Goal: Task Accomplishment & Management: Manage account settings

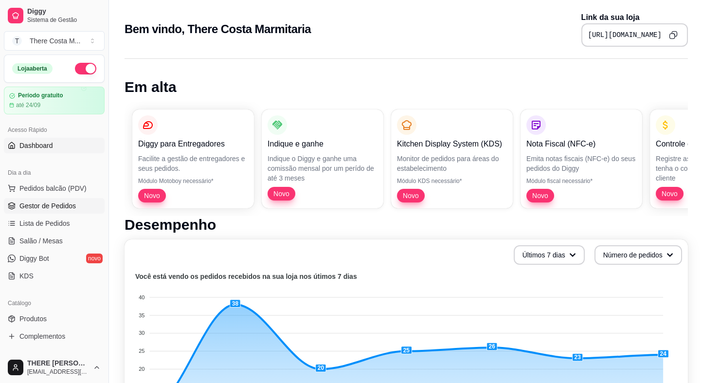
click at [40, 209] on span "Gestor de Pedidos" at bounding box center [47, 206] width 56 height 10
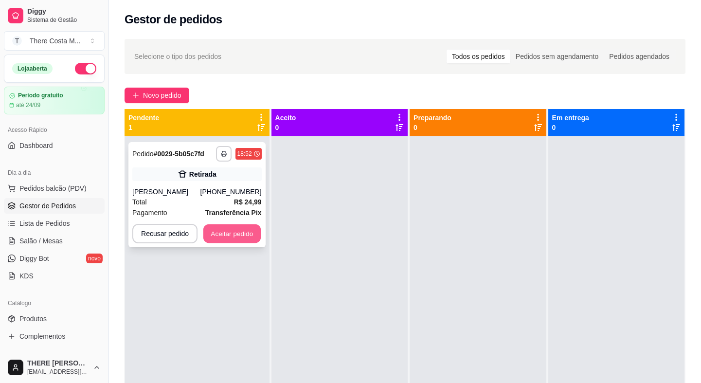
click at [238, 232] on button "Aceitar pedido" at bounding box center [231, 233] width 57 height 19
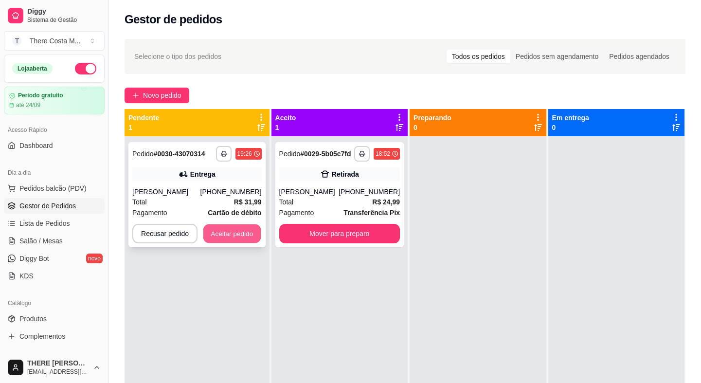
click at [233, 239] on button "Aceitar pedido" at bounding box center [231, 233] width 57 height 19
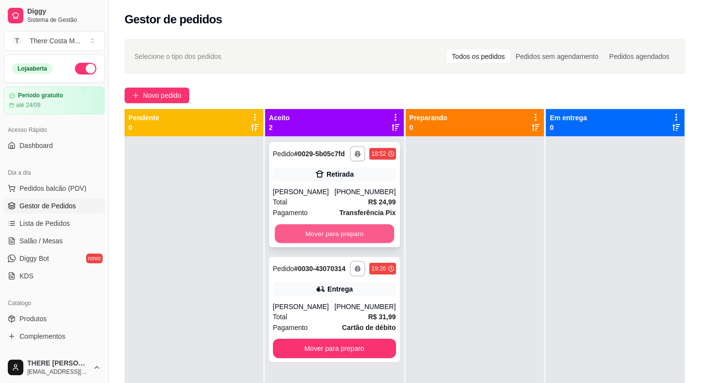
click at [360, 233] on button "Mover para preparo" at bounding box center [334, 233] width 119 height 19
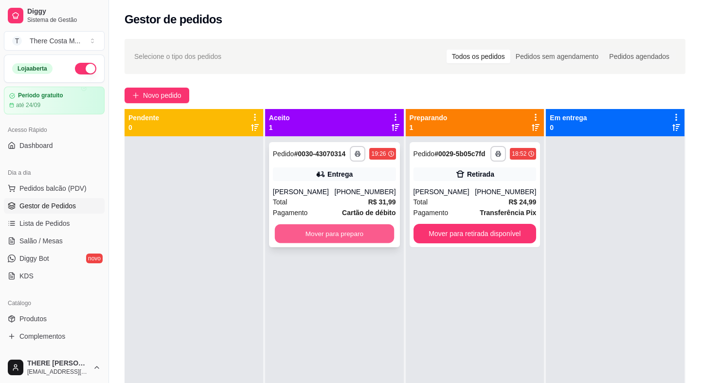
click at [343, 239] on button "Mover para preparo" at bounding box center [334, 233] width 119 height 19
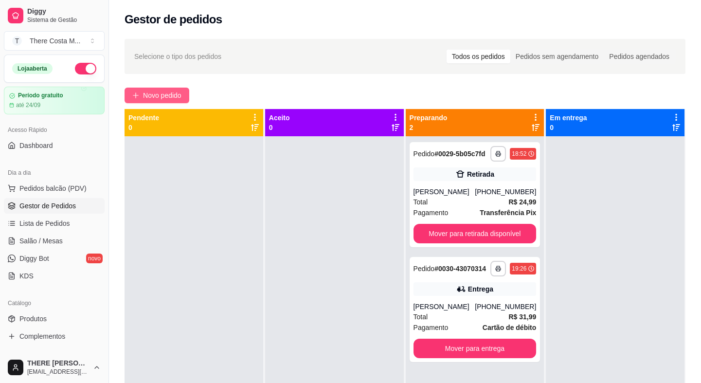
click at [165, 92] on span "Novo pedido" at bounding box center [162, 95] width 38 height 11
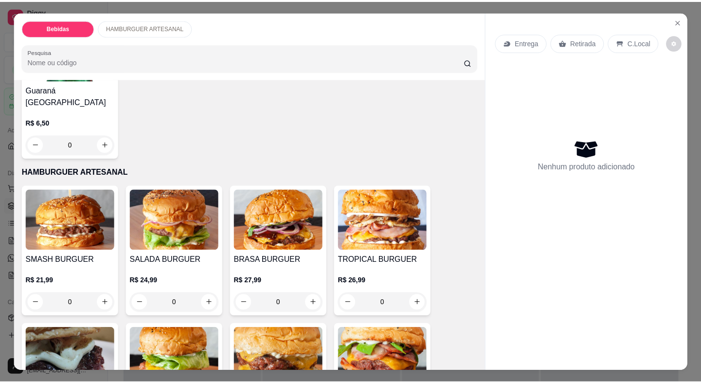
scroll to position [354, 0]
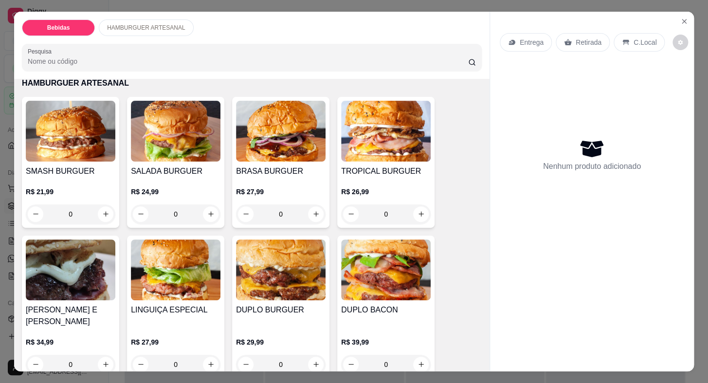
click at [260, 126] on img at bounding box center [281, 131] width 90 height 61
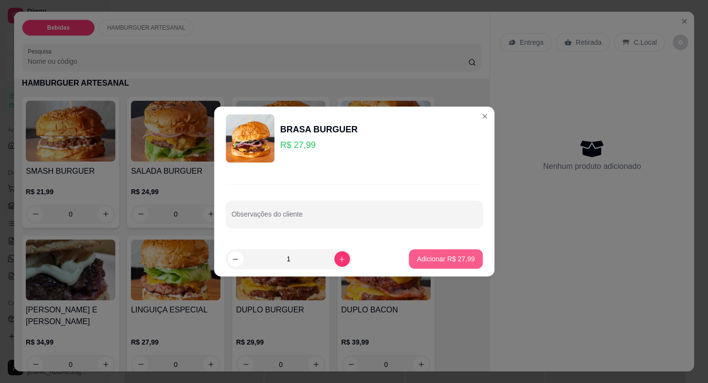
click at [423, 248] on footer "1 Adicionar R$ 27,99" at bounding box center [354, 258] width 280 height 35
click at [424, 252] on button "Adicionar R$ 27,99" at bounding box center [445, 258] width 73 height 19
type input "1"
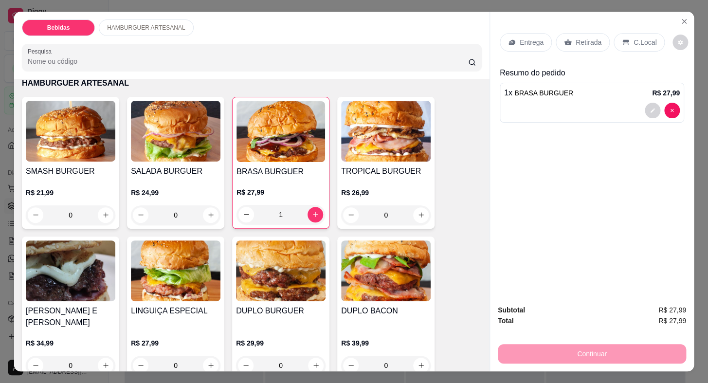
click at [569, 36] on div "Retirada" at bounding box center [583, 42] width 54 height 18
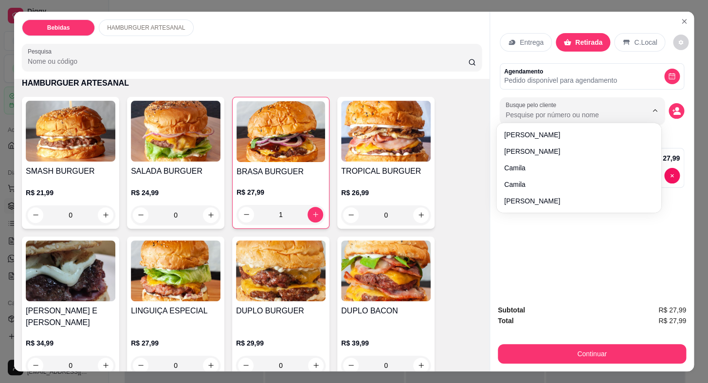
click at [518, 110] on input "Busque pelo cliente" at bounding box center [568, 115] width 126 height 10
paste input "15 99658-1217"
type input "15 99658-1217"
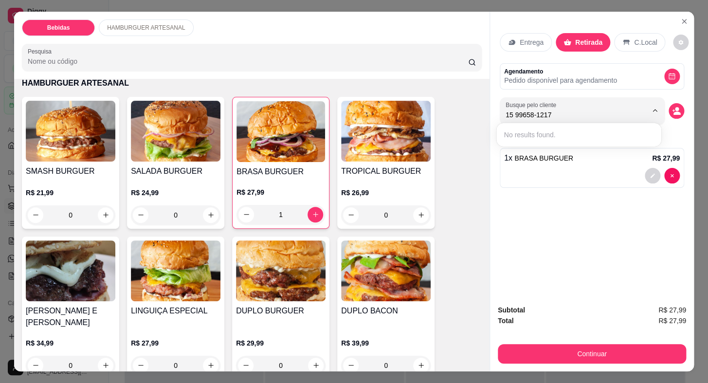
drag, startPoint x: 574, startPoint y: 110, endPoint x: 465, endPoint y: 113, distance: 109.0
click at [465, 113] on div "Bebidas HAMBURGUER ARTESANAL Pesquisa Item avulso Bebidas Taubaiana Vieira R$ 8…" at bounding box center [354, 192] width 680 height 360
click at [675, 107] on circle "decrease-product-quantity" at bounding box center [677, 109] width 4 height 4
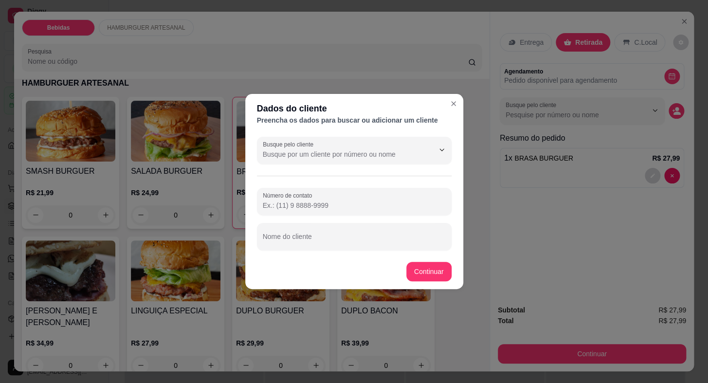
click at [280, 206] on input "Número de contato" at bounding box center [354, 205] width 183 height 10
paste input "[PHONE_NUMBER]"
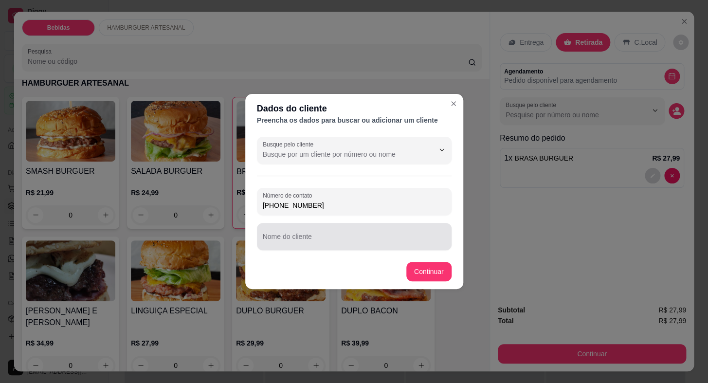
type input "[PHONE_NUMBER]"
click at [321, 231] on div at bounding box center [354, 236] width 183 height 19
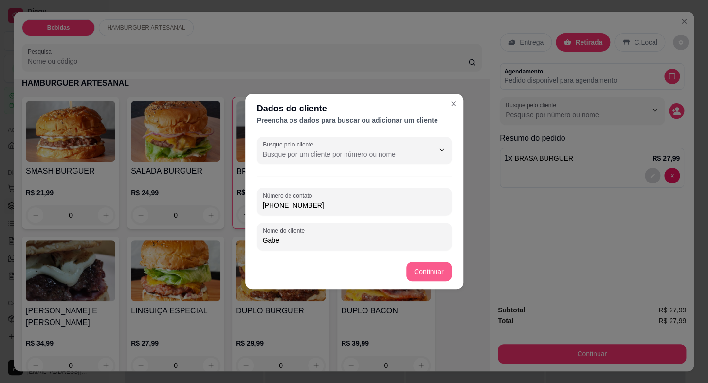
type input "Gabe"
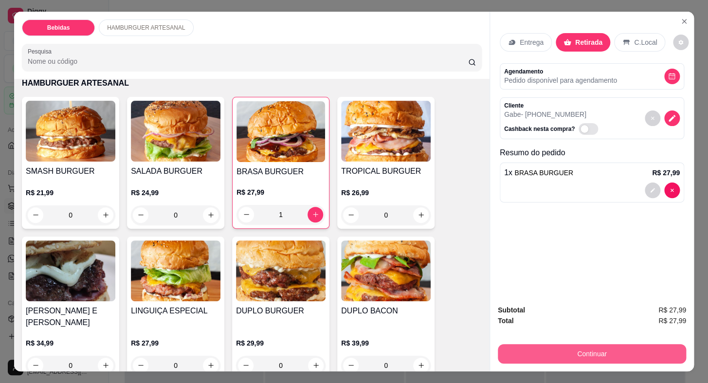
click at [544, 345] on button "Continuar" at bounding box center [592, 353] width 188 height 19
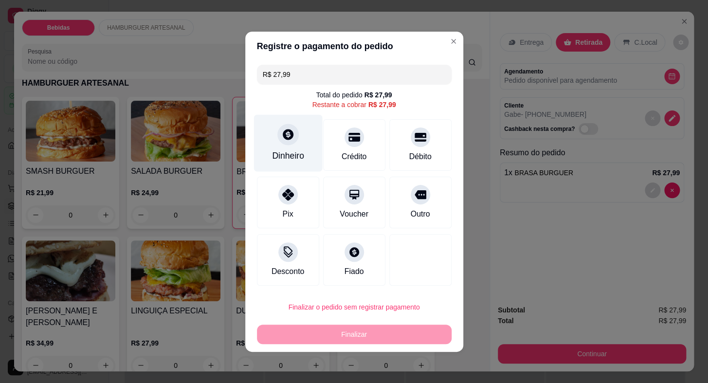
click at [286, 141] on div at bounding box center [287, 134] width 21 height 21
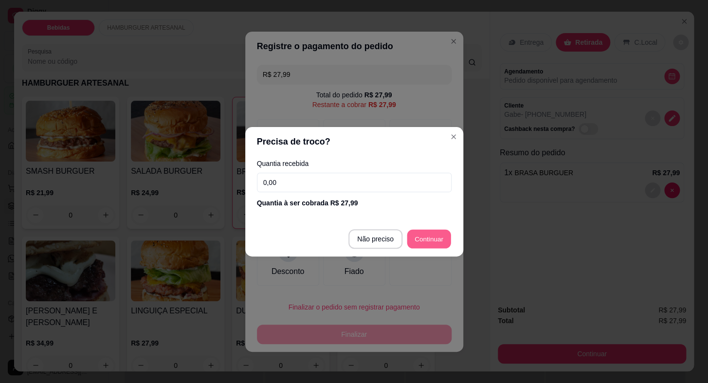
type input "R$ 0,00"
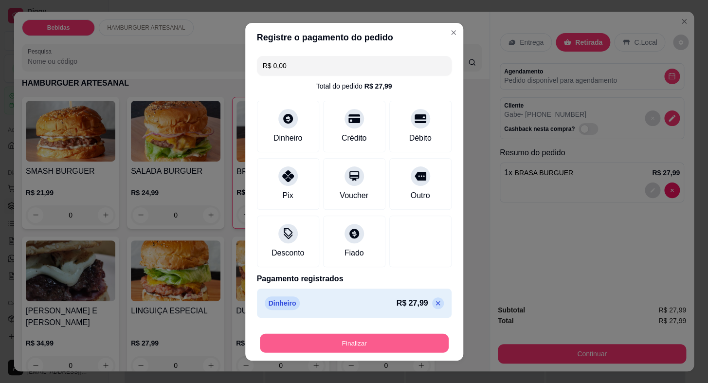
click at [367, 339] on button "Finalizar" at bounding box center [354, 342] width 189 height 19
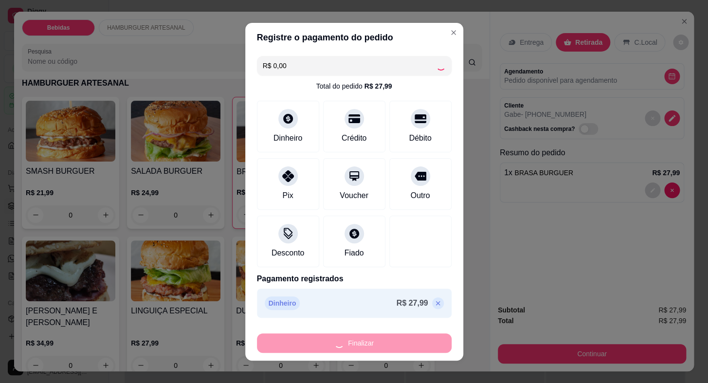
type input "0"
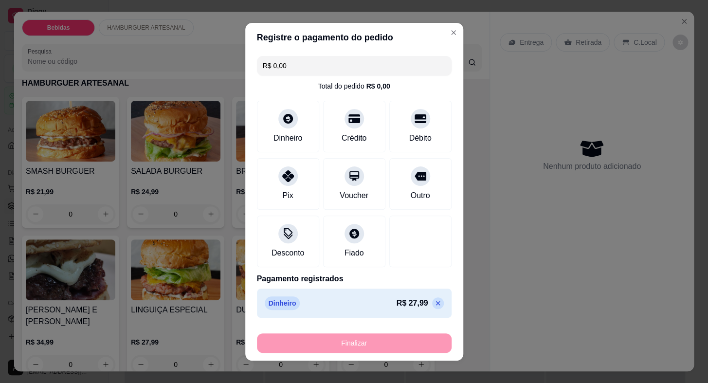
type input "-R$ 27,99"
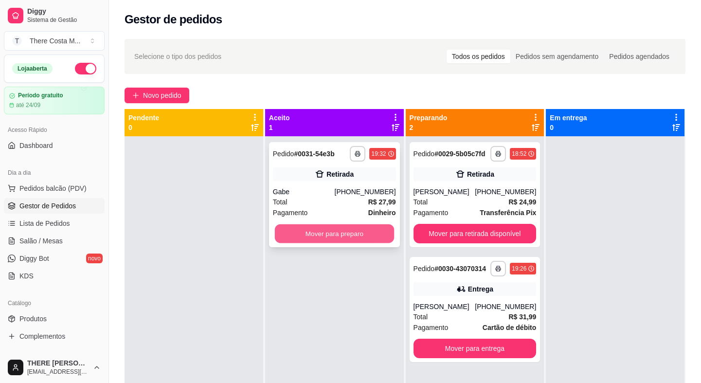
click at [319, 233] on button "Mover para preparo" at bounding box center [334, 233] width 119 height 19
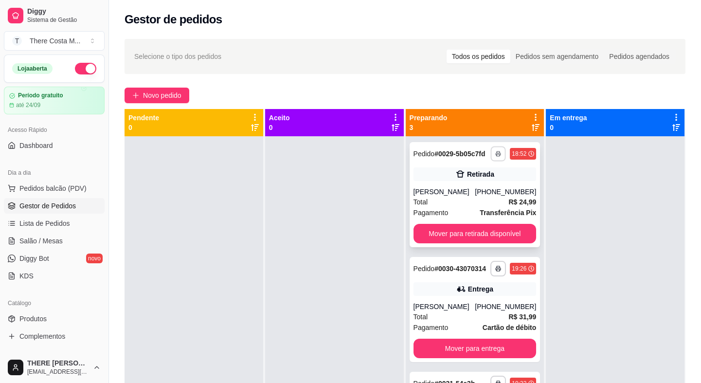
click at [497, 152] on polyline "button" at bounding box center [498, 151] width 3 height 1
click at [474, 188] on button "IMPRESSORA" at bounding box center [467, 187] width 68 height 15
click at [503, 232] on button "Mover para retirada disponível" at bounding box center [474, 233] width 119 height 19
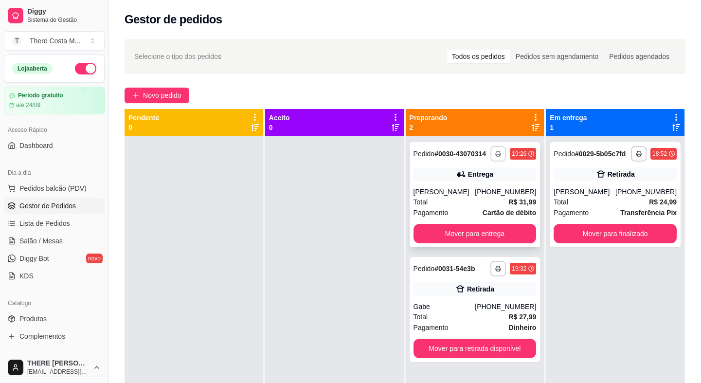
click at [495, 153] on icon "button" at bounding box center [498, 154] width 6 height 6
click at [477, 188] on button "IMPRESSORA" at bounding box center [467, 187] width 68 height 15
click at [470, 234] on button "Mover para entrega" at bounding box center [474, 233] width 123 height 19
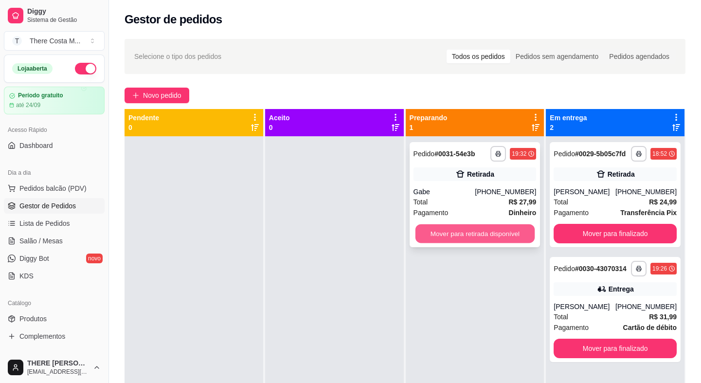
click at [466, 233] on button "Mover para retirada disponível" at bounding box center [474, 233] width 119 height 19
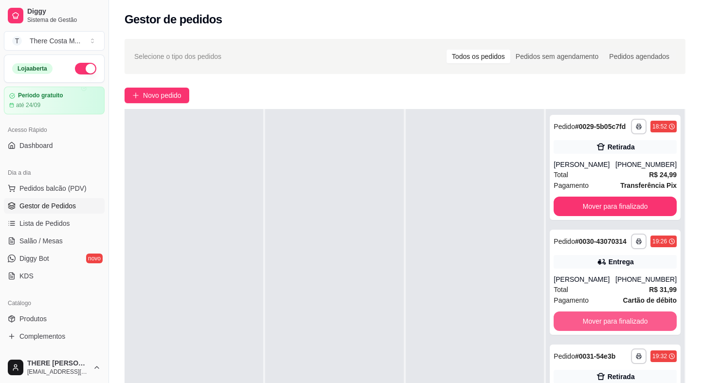
scroll to position [148, 0]
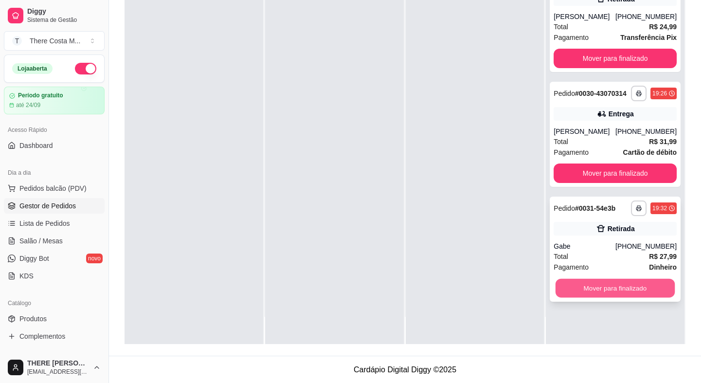
click at [592, 284] on button "Mover para finalizado" at bounding box center [615, 288] width 119 height 19
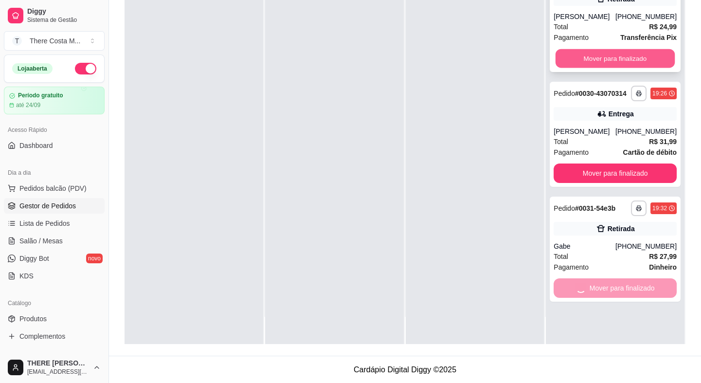
click at [602, 60] on button "Mover para finalizado" at bounding box center [615, 58] width 119 height 19
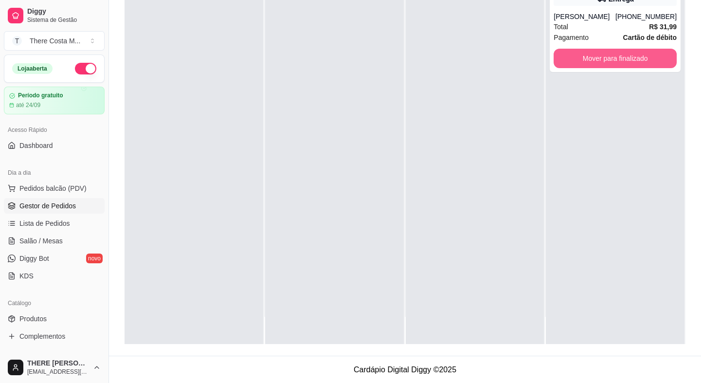
scroll to position [0, 0]
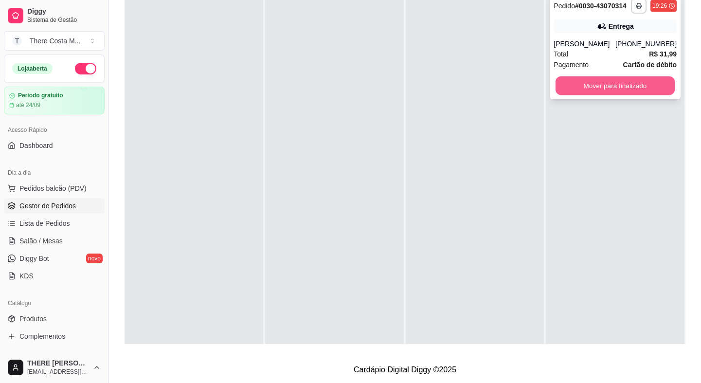
click at [603, 90] on button "Mover para finalizado" at bounding box center [615, 85] width 119 height 19
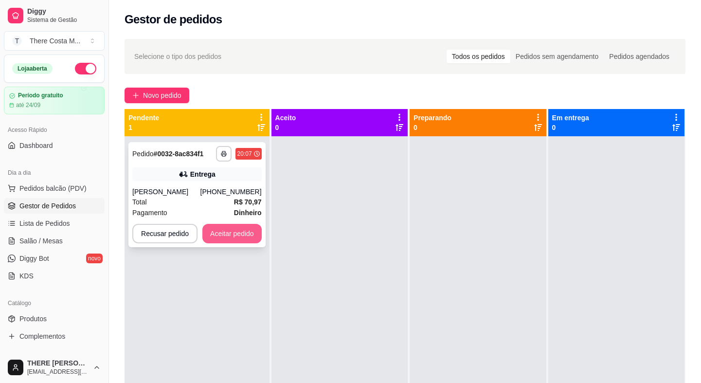
click at [224, 243] on button "Aceitar pedido" at bounding box center [231, 233] width 59 height 19
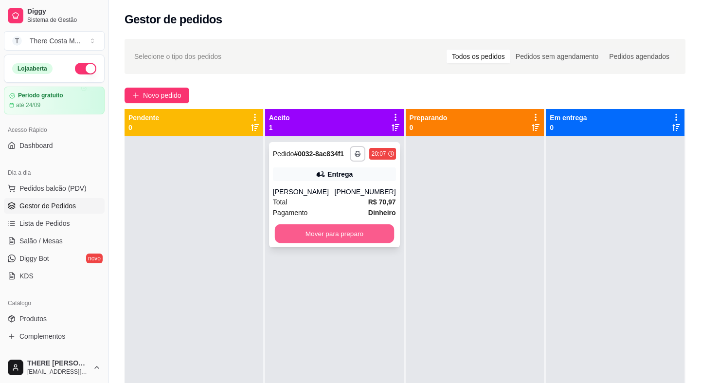
click at [288, 243] on button "Mover para preparo" at bounding box center [334, 233] width 119 height 19
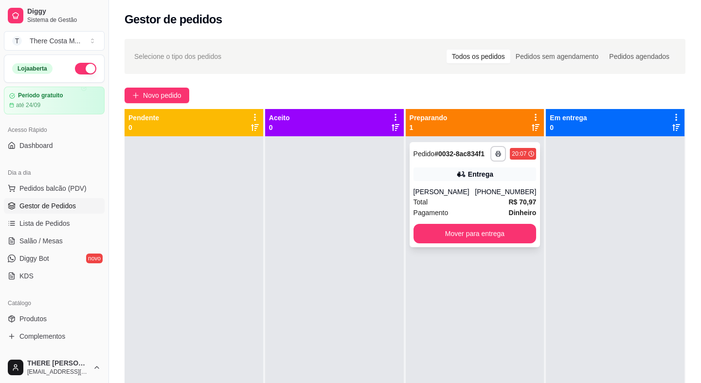
click at [479, 207] on div "Total R$ 70,97" at bounding box center [474, 202] width 123 height 11
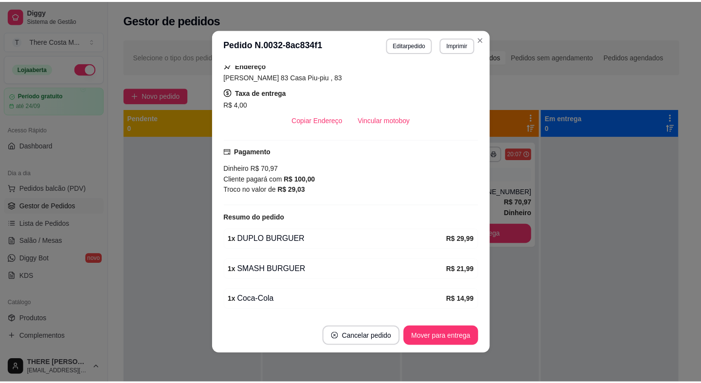
scroll to position [208, 0]
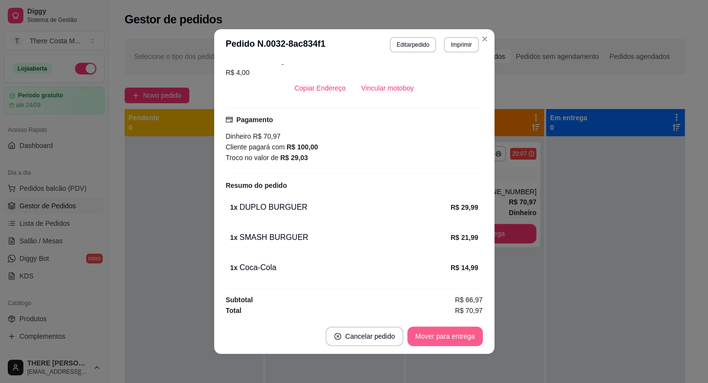
click at [452, 341] on button "Mover para entrega" at bounding box center [444, 335] width 75 height 19
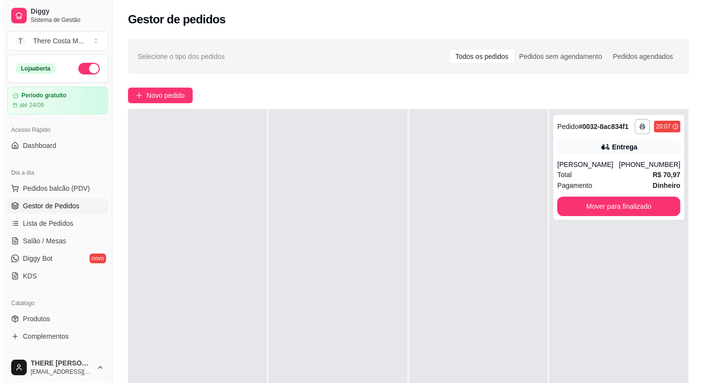
scroll to position [0, 0]
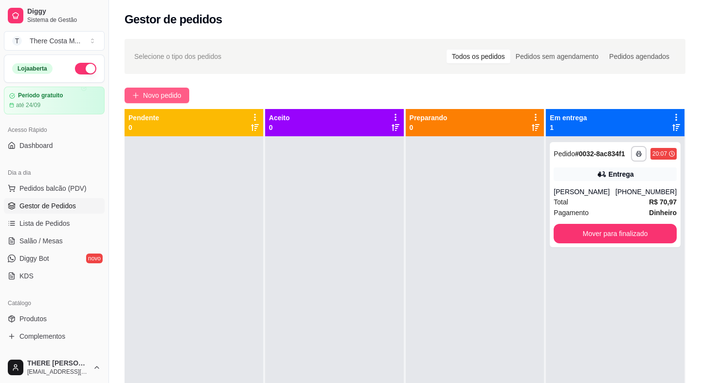
click at [182, 96] on button "Novo pedido" at bounding box center [157, 96] width 65 height 16
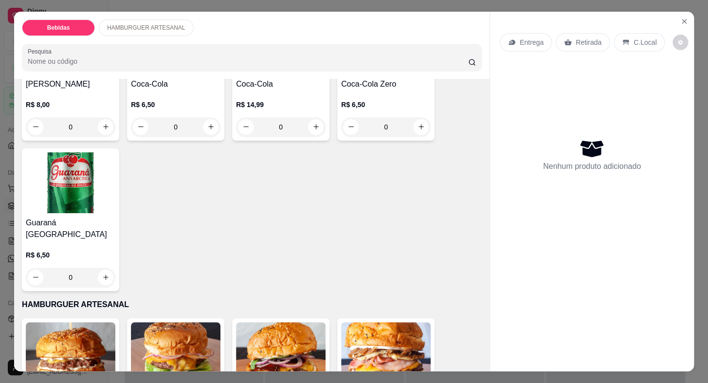
scroll to position [265, 0]
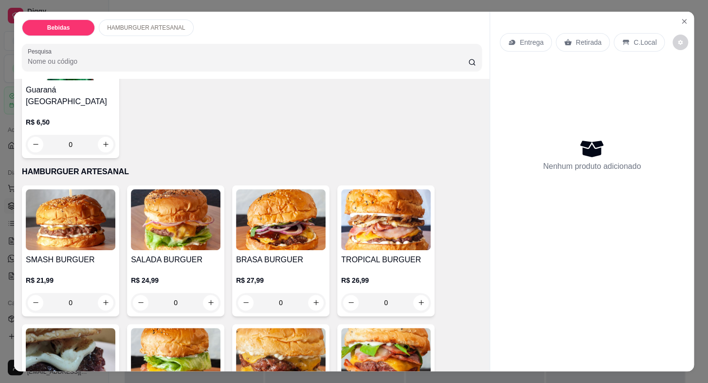
click at [173, 233] on img at bounding box center [176, 219] width 90 height 61
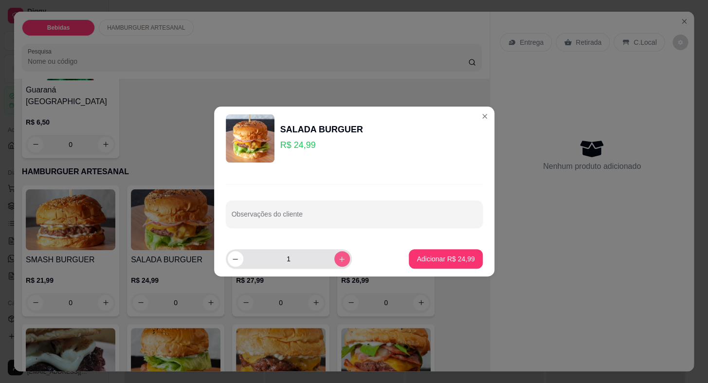
click at [338, 260] on icon "increase-product-quantity" at bounding box center [341, 258] width 7 height 7
type input "2"
click at [429, 262] on p "Adicionar R$ 49,98" at bounding box center [445, 258] width 56 height 9
type input "2"
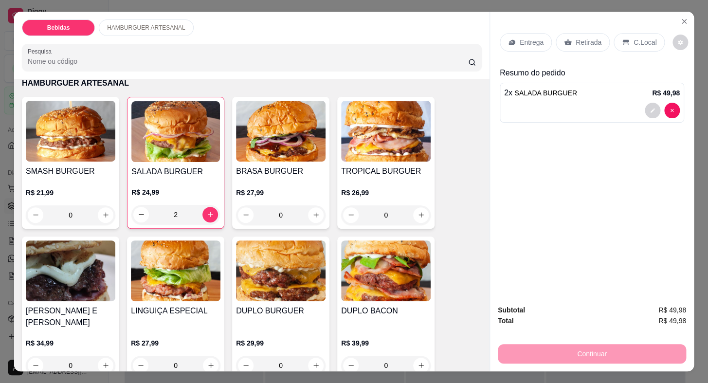
scroll to position [398, 0]
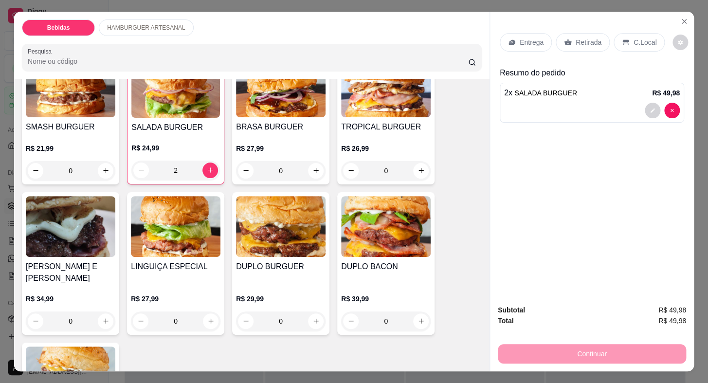
click at [280, 220] on img at bounding box center [281, 226] width 90 height 61
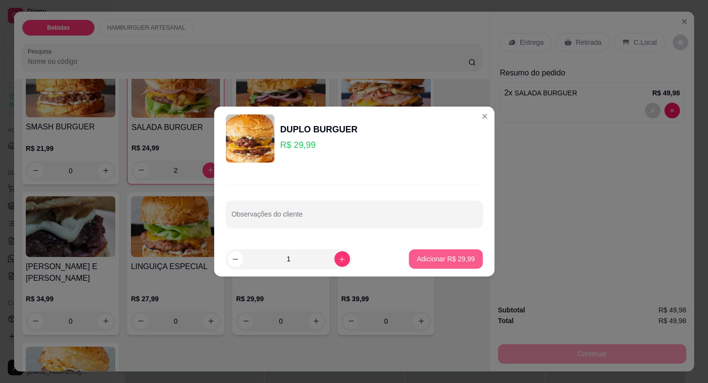
click at [453, 258] on p "Adicionar R$ 29,99" at bounding box center [445, 259] width 58 height 10
type input "1"
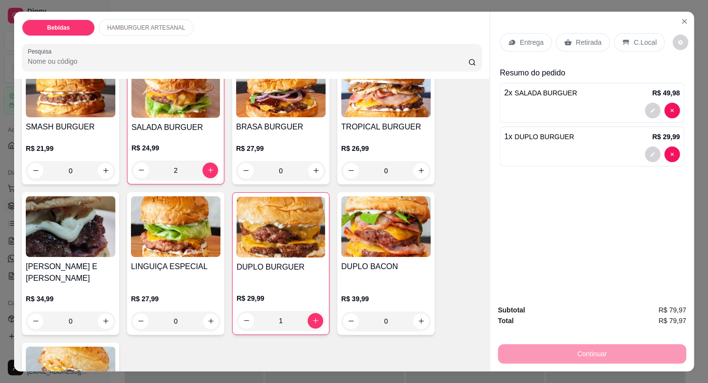
click at [575, 37] on p "Retirada" at bounding box center [588, 42] width 26 height 10
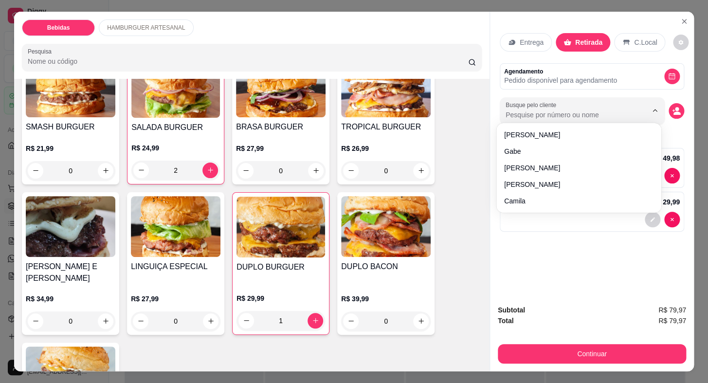
click at [524, 110] on input "Busque pelo cliente" at bounding box center [568, 115] width 126 height 10
type input "gusta"
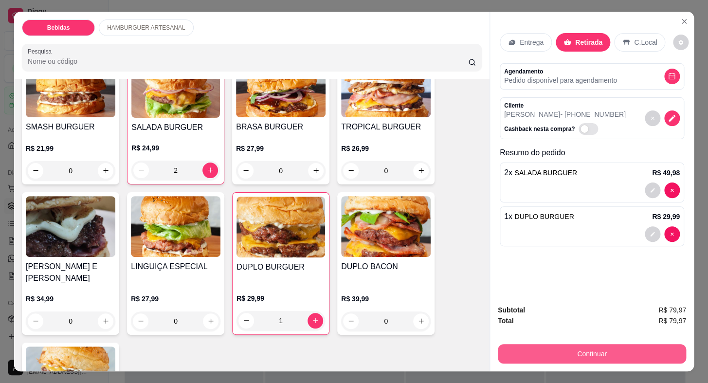
click at [585, 347] on button "Continuar" at bounding box center [592, 353] width 188 height 19
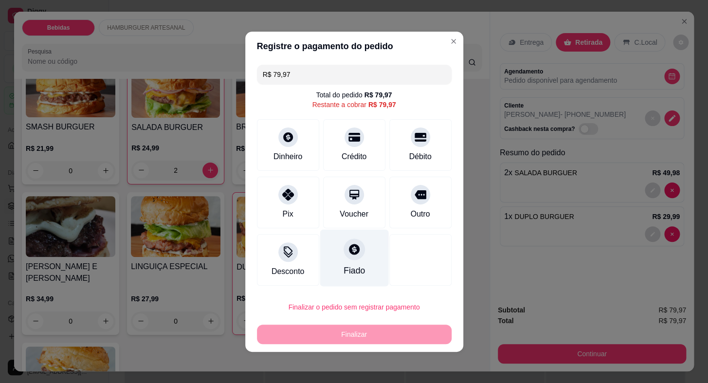
click at [355, 254] on icon at bounding box center [353, 249] width 13 height 13
type input "R$ 0,00"
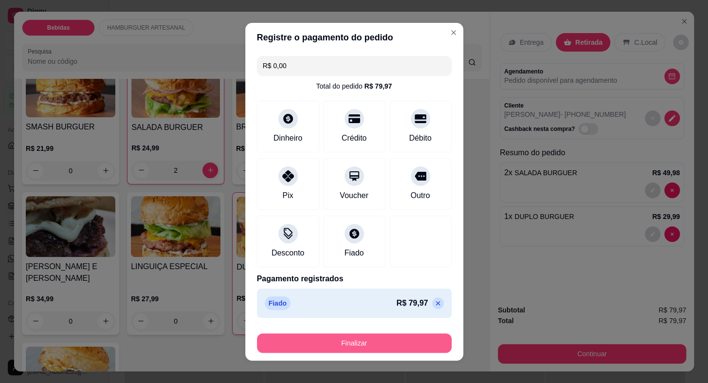
click at [401, 342] on button "Finalizar" at bounding box center [354, 342] width 195 height 19
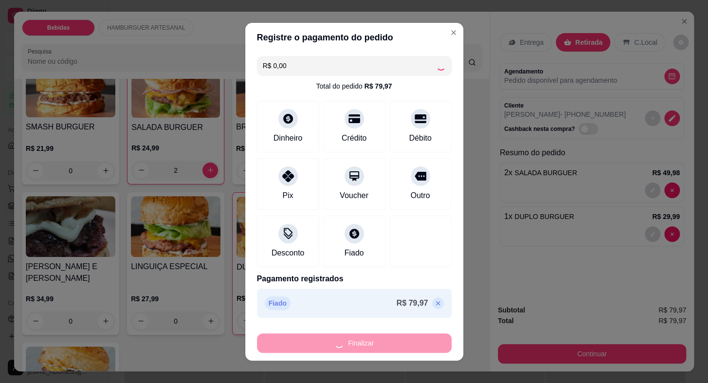
type input "0"
type input "-R$ 79,97"
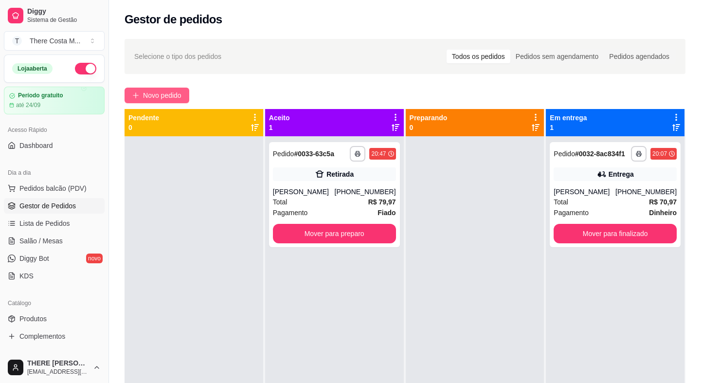
click at [151, 97] on span "Novo pedido" at bounding box center [162, 95] width 38 height 11
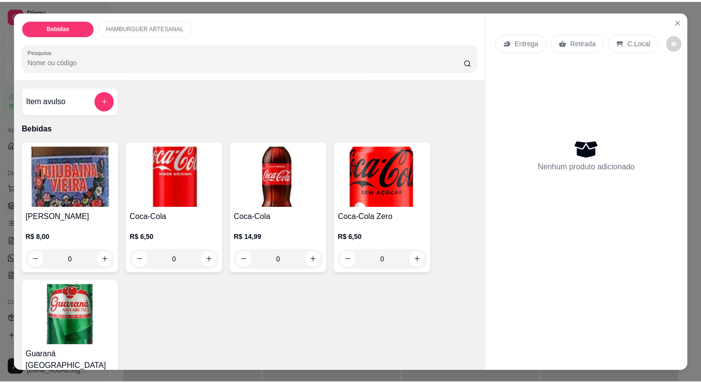
scroll to position [354, 0]
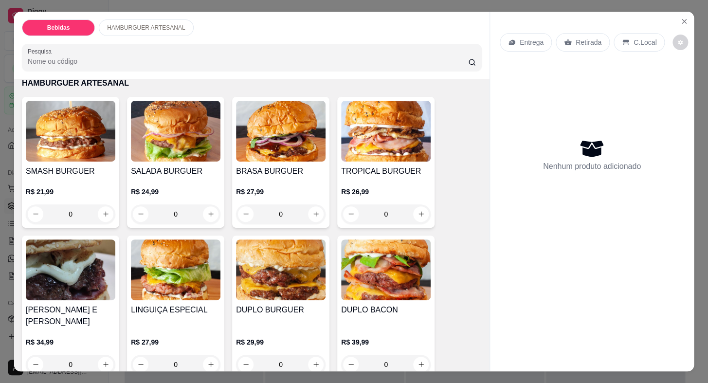
click at [104, 204] on div "0" at bounding box center [71, 213] width 90 height 19
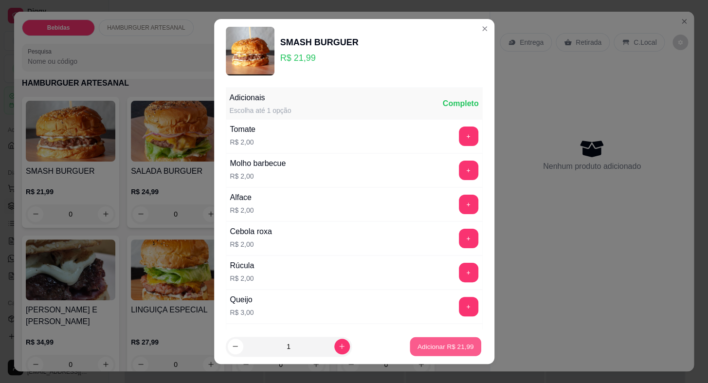
click at [450, 350] on p "Adicionar R$ 21,99" at bounding box center [445, 345] width 56 height 9
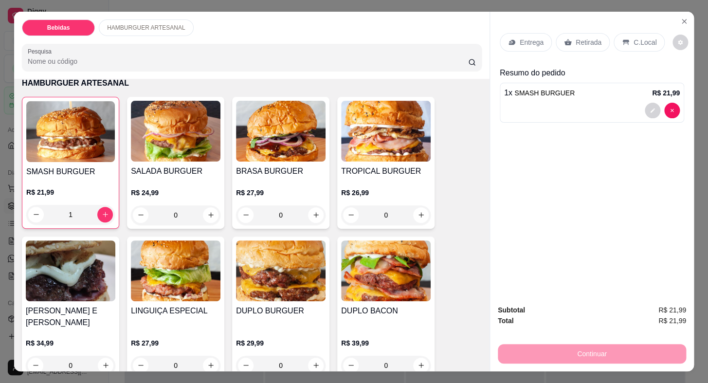
click at [96, 205] on div "1" at bounding box center [70, 214] width 89 height 19
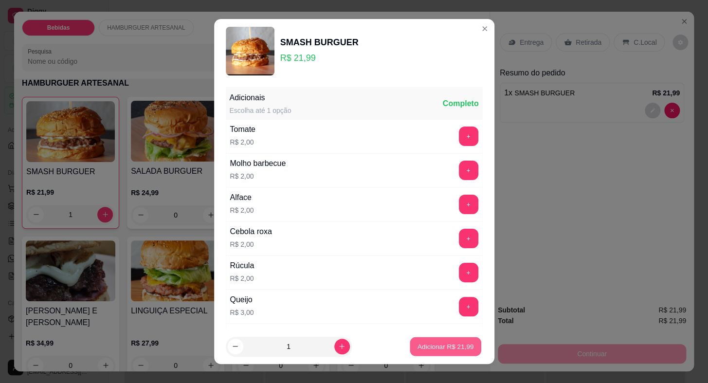
click at [432, 345] on p "Adicionar R$ 21,99" at bounding box center [445, 345] width 56 height 9
type input "2"
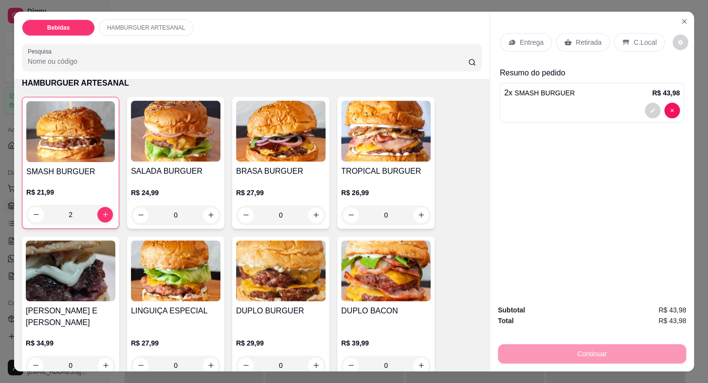
click at [368, 130] on img at bounding box center [386, 131] width 90 height 61
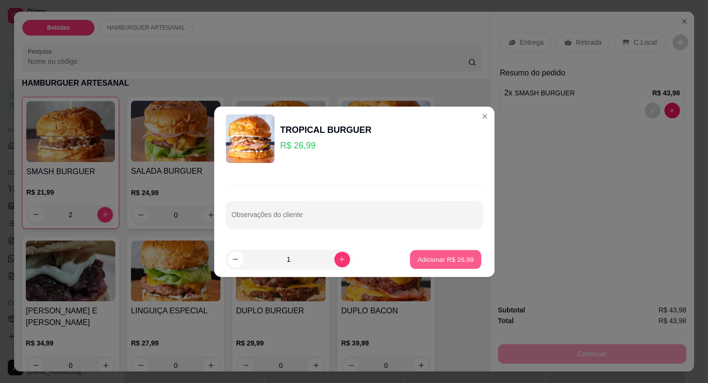
click at [435, 256] on p "Adicionar R$ 26,99" at bounding box center [445, 258] width 56 height 9
type input "1"
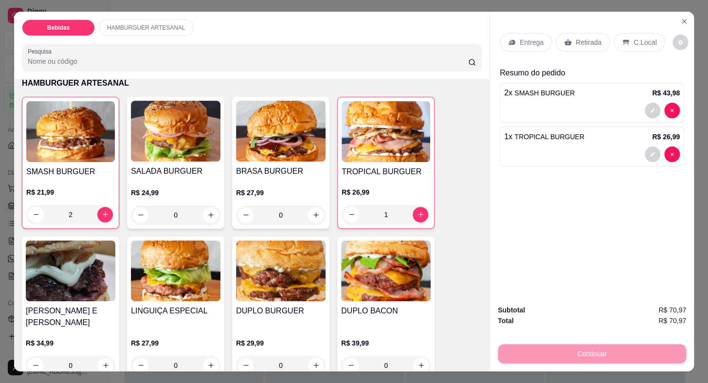
click at [270, 288] on div "DUPLO BURGUER R$ 29,99 0" at bounding box center [280, 307] width 97 height 143
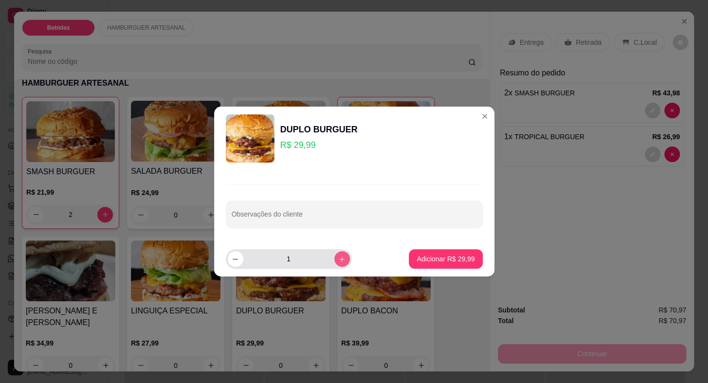
click at [334, 263] on button "increase-product-quantity" at bounding box center [342, 259] width 16 height 16
type input "2"
click at [445, 265] on button "Adicionar R$ 59,98" at bounding box center [446, 259] width 72 height 19
type input "2"
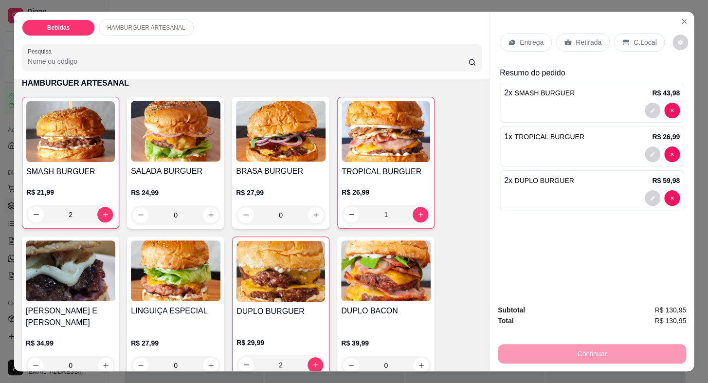
click at [575, 42] on p "Retirada" at bounding box center [588, 42] width 26 height 10
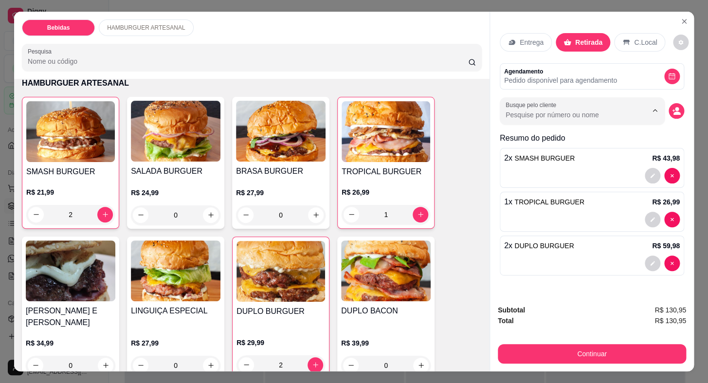
click at [530, 111] on input "Busque pelo cliente" at bounding box center [568, 115] width 126 height 10
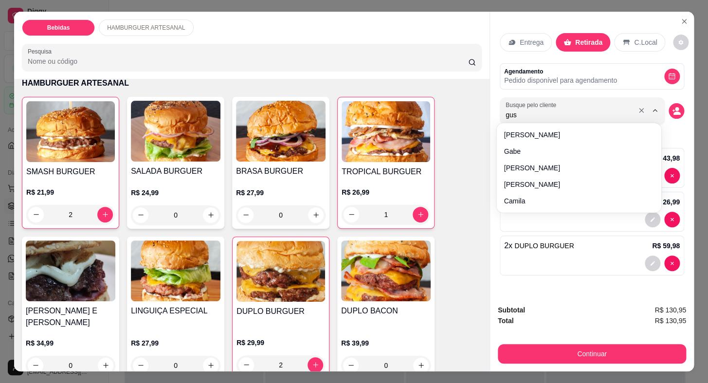
type input "gust"
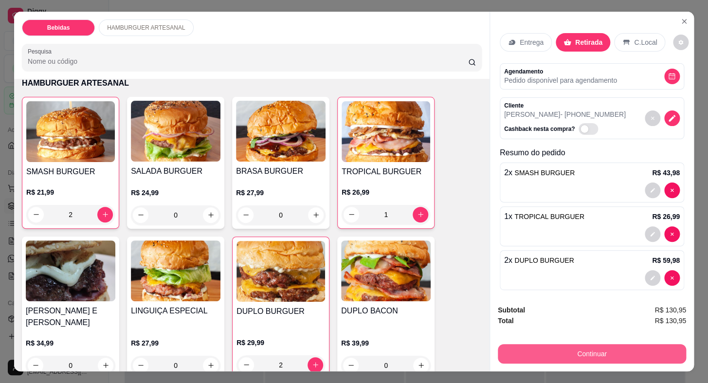
click at [620, 351] on button "Continuar" at bounding box center [592, 353] width 188 height 19
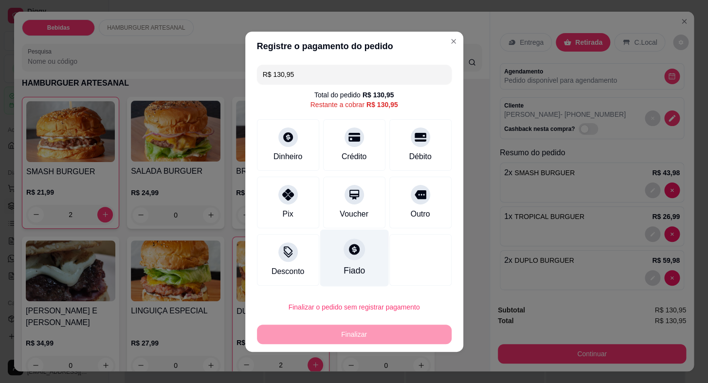
click at [353, 251] on icon at bounding box center [354, 249] width 11 height 11
type input "R$ 0,00"
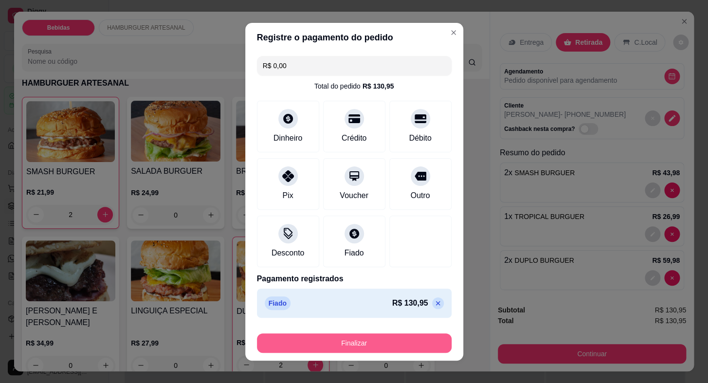
click at [377, 341] on button "Finalizar" at bounding box center [354, 342] width 195 height 19
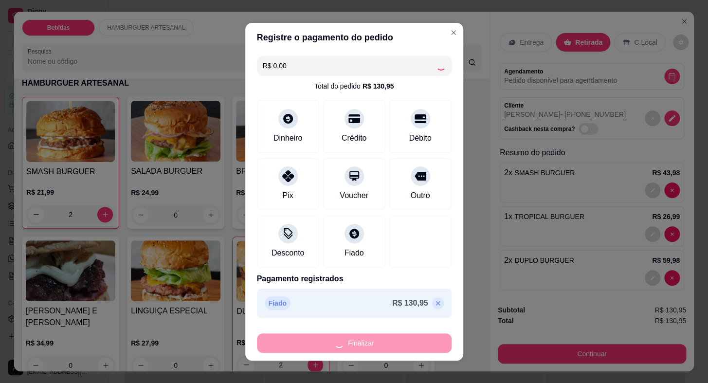
type input "0"
type input "-R$ 130,95"
